Goal: Task Accomplishment & Management: Use online tool/utility

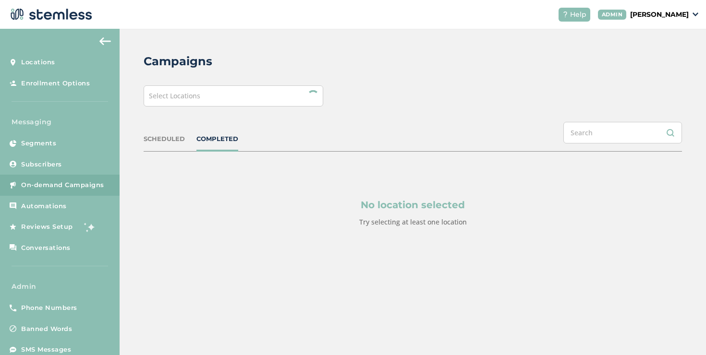
click at [214, 100] on div "Select Locations" at bounding box center [234, 95] width 180 height 21
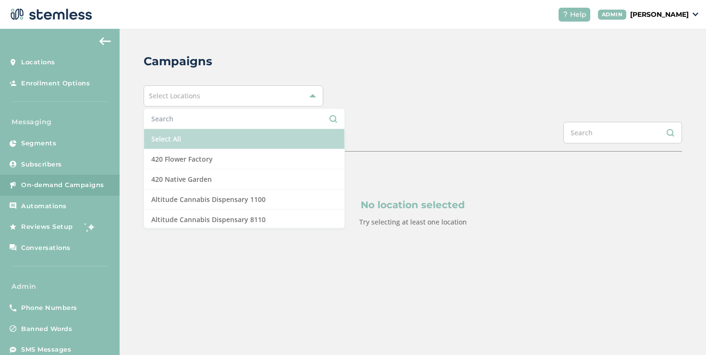
click at [152, 142] on li "Select All" at bounding box center [244, 139] width 200 height 20
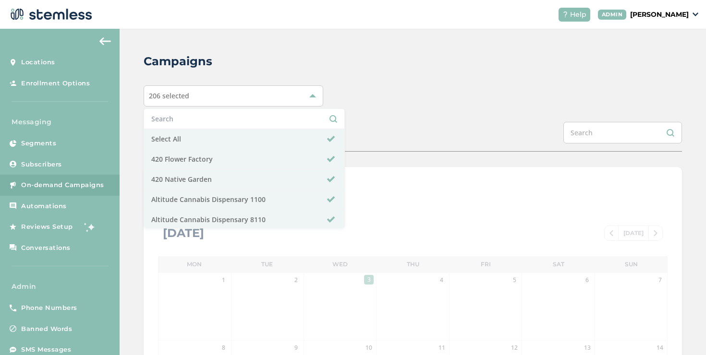
click at [415, 98] on div "206 selected Select All 420 Flower Factory 420 Native Garden Altitude Cannabis …" at bounding box center [413, 95] width 538 height 21
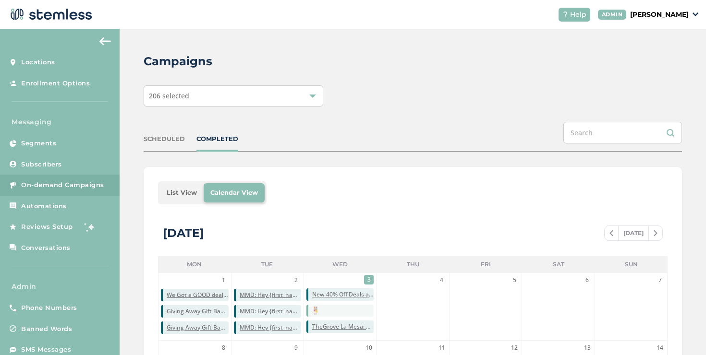
click at [182, 197] on li "List View" at bounding box center [182, 192] width 44 height 19
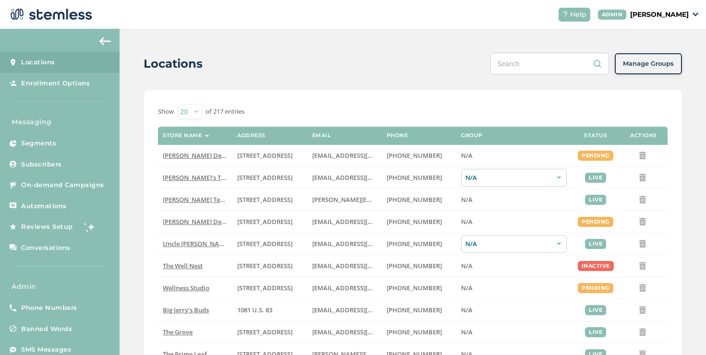
click at [630, 16] on p "[PERSON_NAME]" at bounding box center [659, 15] width 59 height 10
click at [661, 67] on span "Impersonate" at bounding box center [663, 69] width 47 height 10
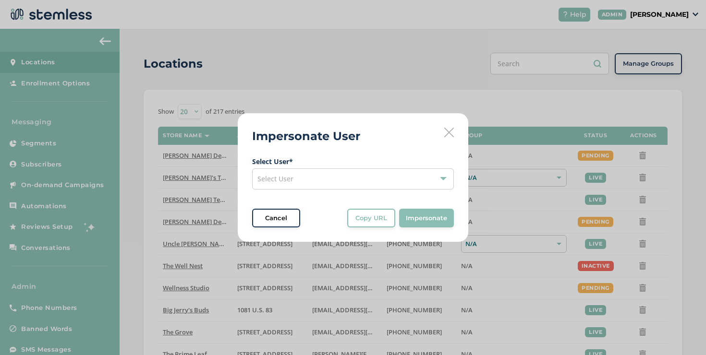
click at [354, 168] on span "Select User * Select User" at bounding box center [353, 172] width 202 height 33
click at [354, 173] on div "Select User" at bounding box center [353, 178] width 202 height 21
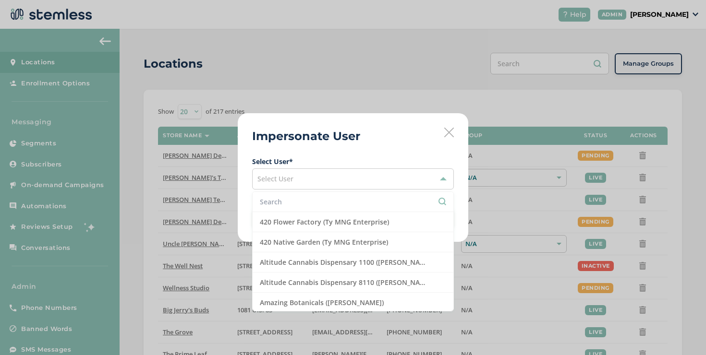
click at [345, 196] on li at bounding box center [352, 202] width 201 height 20
click at [345, 198] on input "text" at bounding box center [353, 202] width 186 height 10
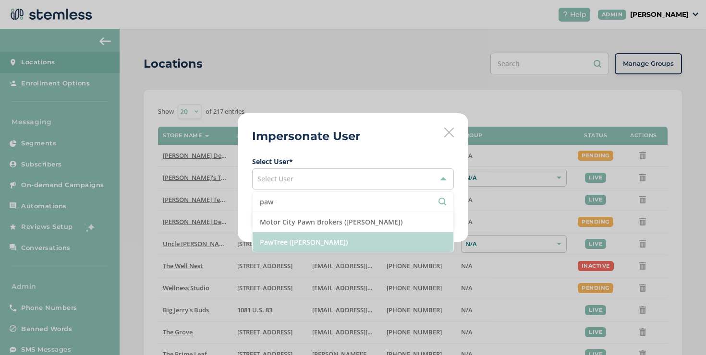
type input "paw"
click at [338, 245] on li "PawTree ([PERSON_NAME])" at bounding box center [352, 242] width 201 height 20
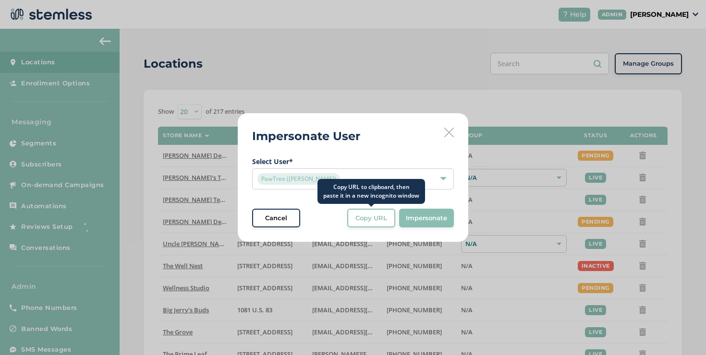
click at [363, 225] on button "Copy URL" at bounding box center [371, 218] width 48 height 19
